Goal: Transaction & Acquisition: Download file/media

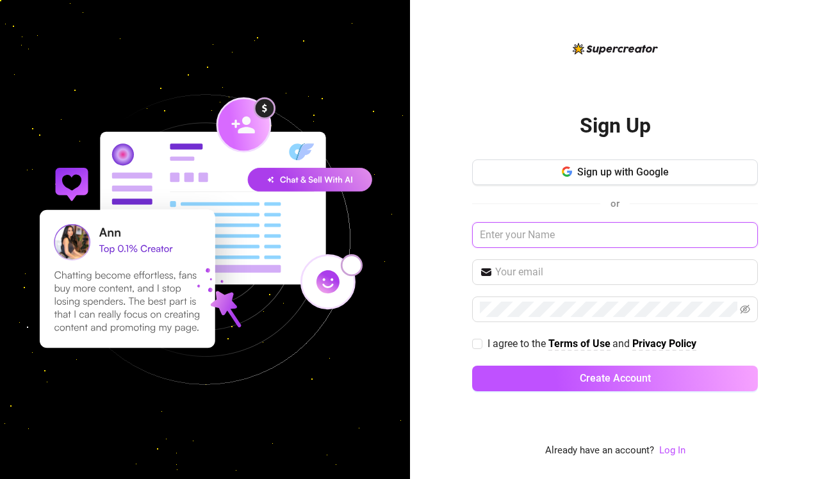
click at [556, 239] on input "text" at bounding box center [615, 235] width 286 height 26
click at [671, 452] on link "Log In" at bounding box center [672, 451] width 26 height 12
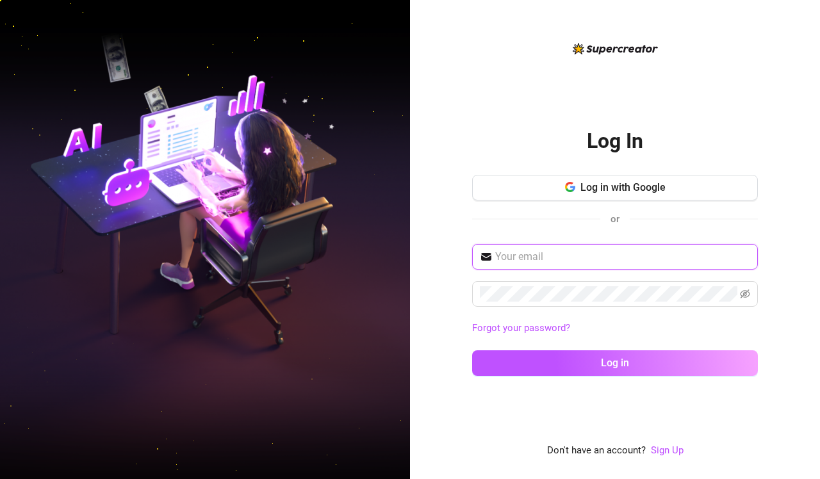
type input "[EMAIL_ADDRESS][DOMAIN_NAME]"
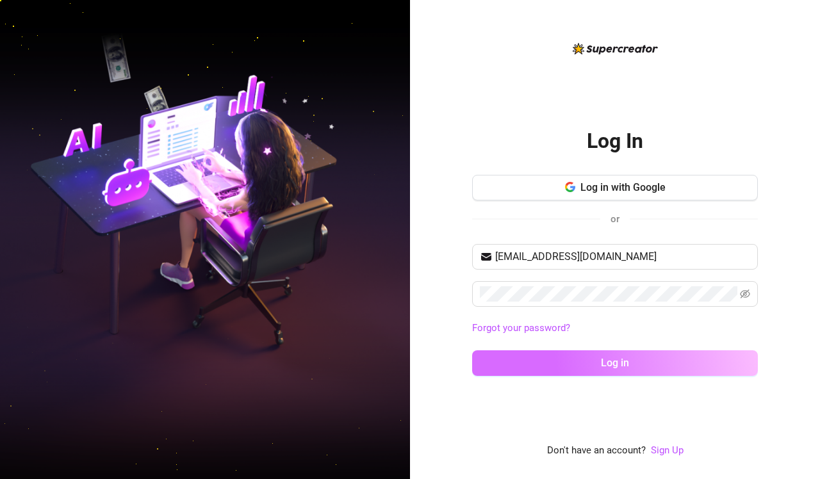
click at [622, 367] on span "Log in" at bounding box center [615, 363] width 28 height 12
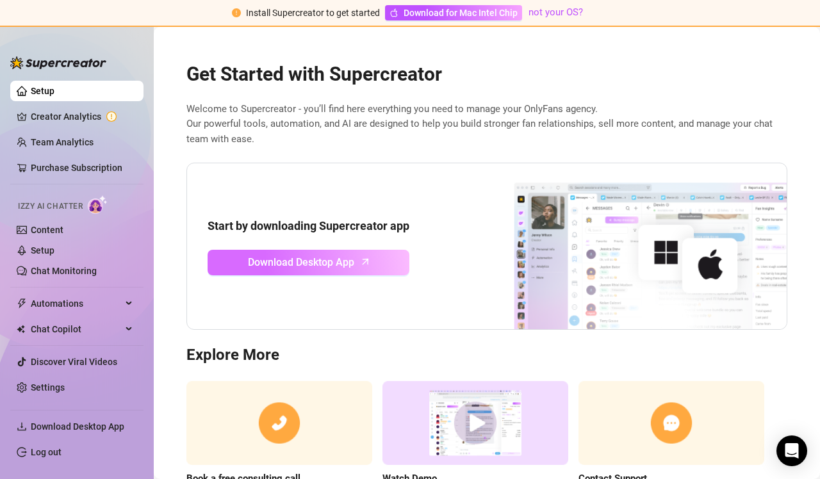
click at [304, 263] on span "Download Desktop App" at bounding box center [301, 262] width 106 height 16
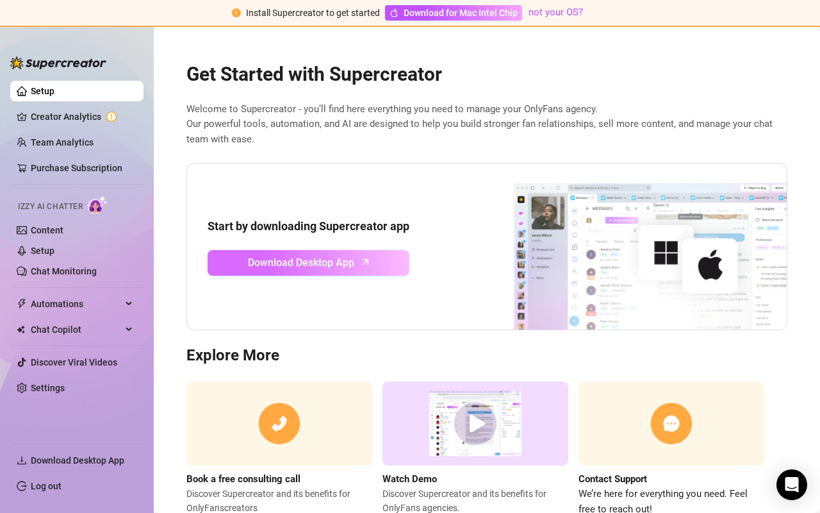
click at [324, 264] on span "Download Desktop App" at bounding box center [301, 262] width 106 height 16
